Goal: Complete application form

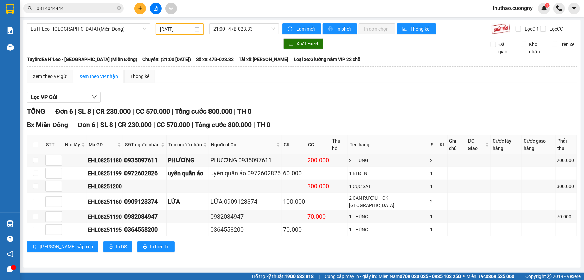
click at [141, 10] on icon "plus" at bounding box center [140, 8] width 5 height 5
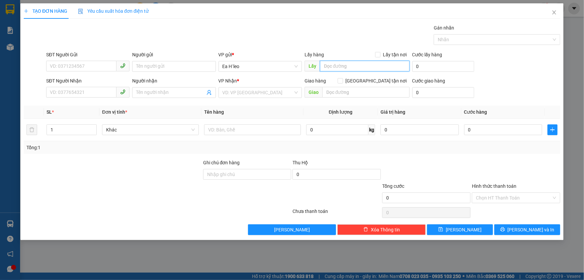
click at [320, 65] on input "text" at bounding box center [365, 66] width 90 height 11
type input "bách hóa xanh 72"
click at [354, 94] on input "text" at bounding box center [365, 92] width 87 height 11
type input "mỹ phước 3"
click at [86, 63] on input "SĐT Người Gửi" at bounding box center [81, 66] width 70 height 11
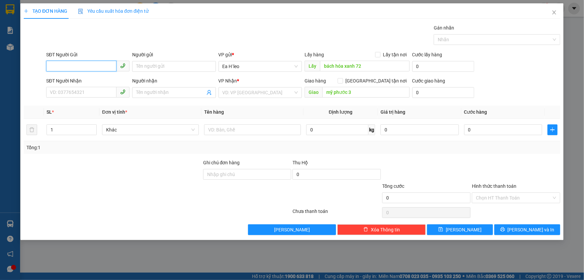
paste input "0345075083"
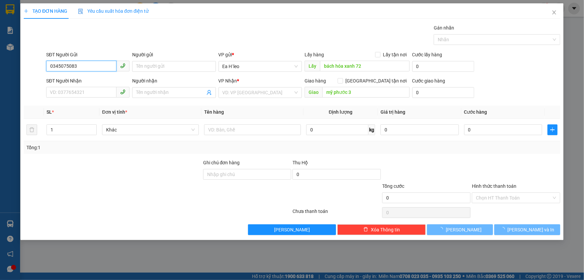
type input "0345075083"
click at [92, 185] on div at bounding box center [112, 193] width 179 height 23
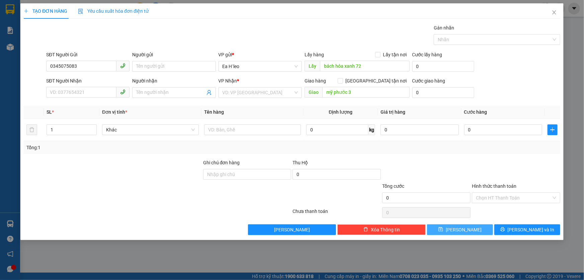
click at [469, 231] on button "[PERSON_NAME]" at bounding box center [460, 229] width 66 height 11
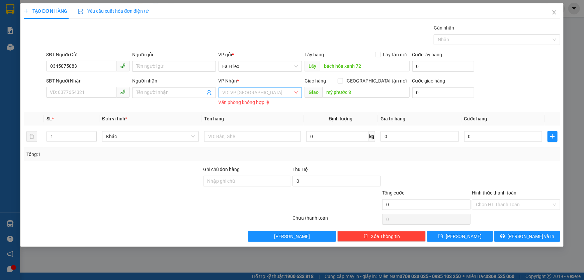
click at [244, 92] on input "search" at bounding box center [258, 92] width 71 height 10
click at [241, 117] on div "Bx Miền Đông" at bounding box center [260, 116] width 75 height 7
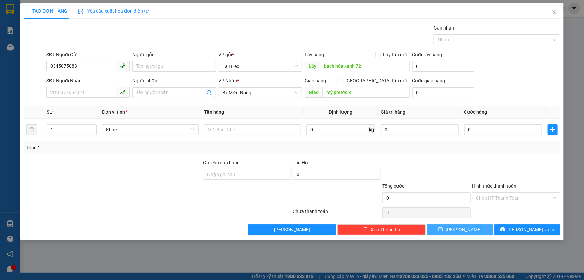
click at [442, 232] on button "[PERSON_NAME]" at bounding box center [460, 229] width 66 height 11
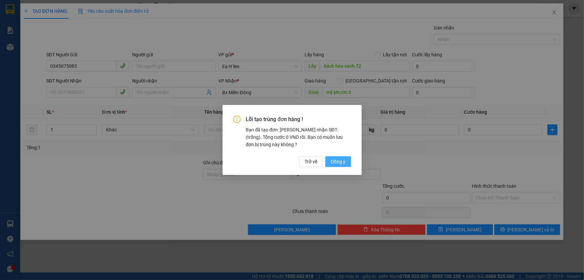
click at [342, 161] on span "Đồng ý" at bounding box center [338, 161] width 15 height 7
